Goal: Find specific page/section: Find specific page/section

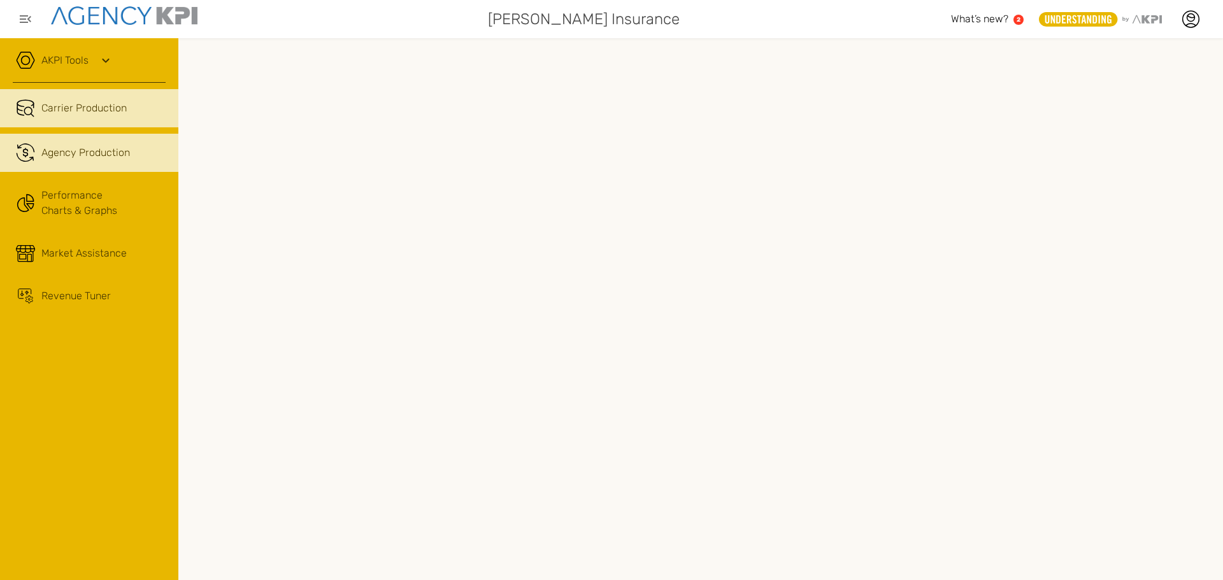
click at [86, 152] on span "Agency Production" at bounding box center [85, 152] width 89 height 15
